Goal: Find specific page/section: Find specific page/section

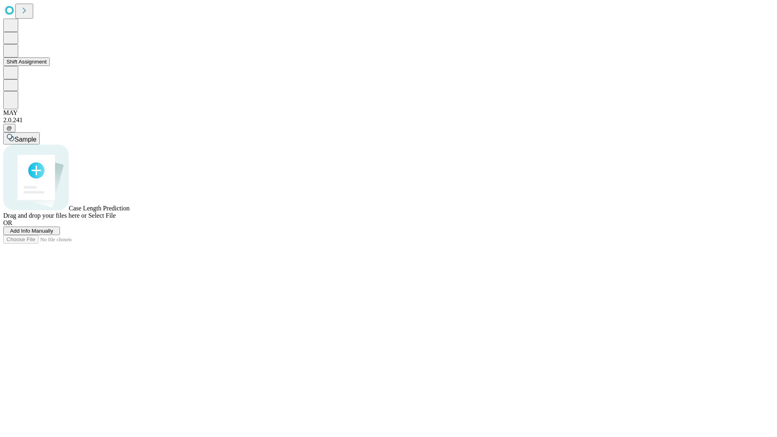
click at [50, 66] on button "Shift Assignment" at bounding box center [26, 61] width 47 height 8
